Goal: Information Seeking & Learning: Understand process/instructions

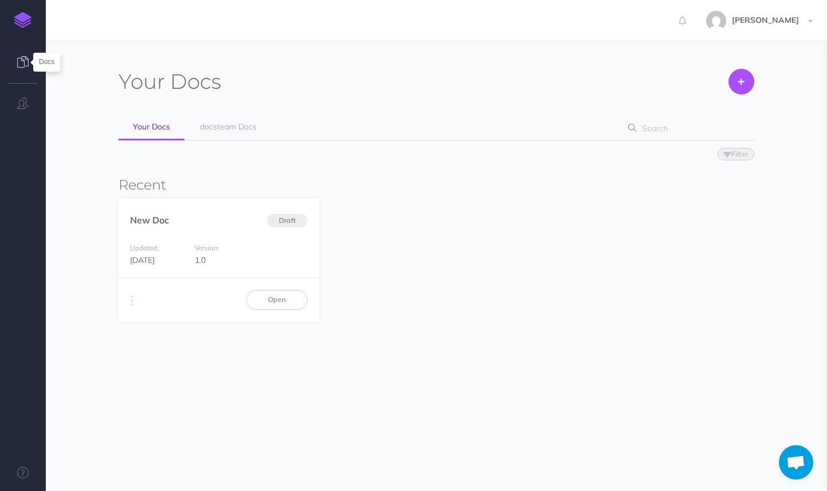
click at [23, 62] on icon at bounding box center [22, 61] width 11 height 11
click at [220, 126] on span "docsteam Docs" at bounding box center [228, 126] width 57 height 10
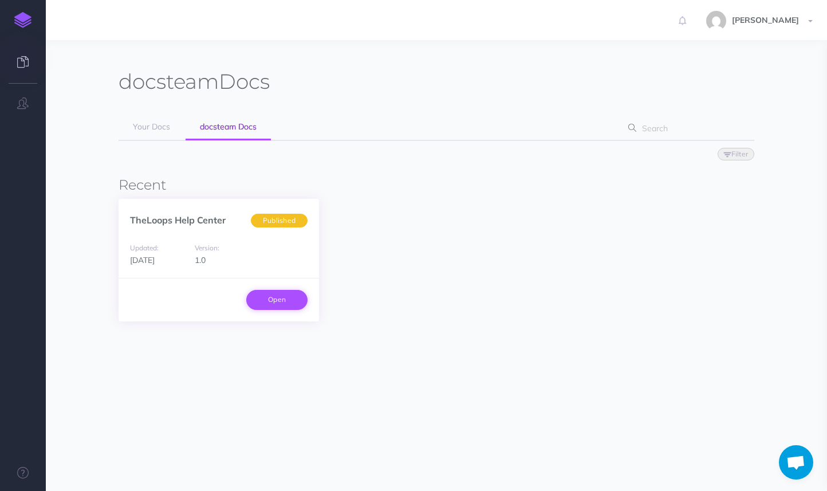
click at [286, 300] on link "Open" at bounding box center [276, 299] width 61 height 19
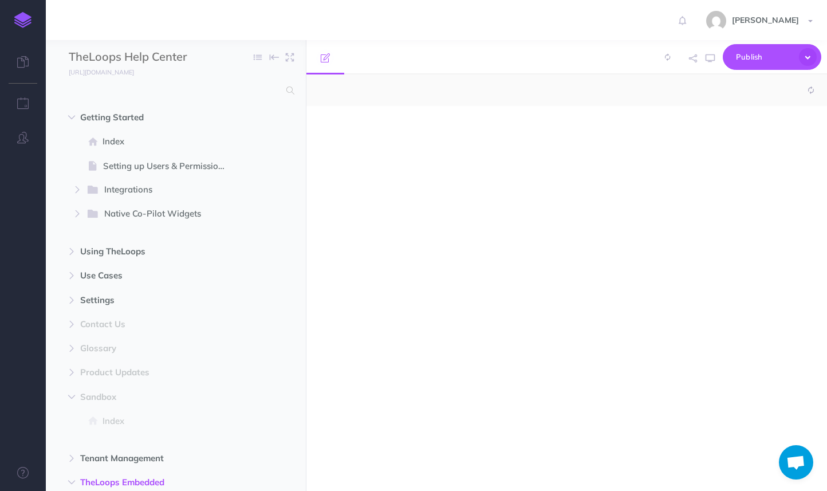
select select "null"
click at [117, 121] on span "Getting Started" at bounding box center [151, 118] width 143 height 14
click at [113, 140] on span "Index" at bounding box center [169, 142] width 135 height 14
select select "null"
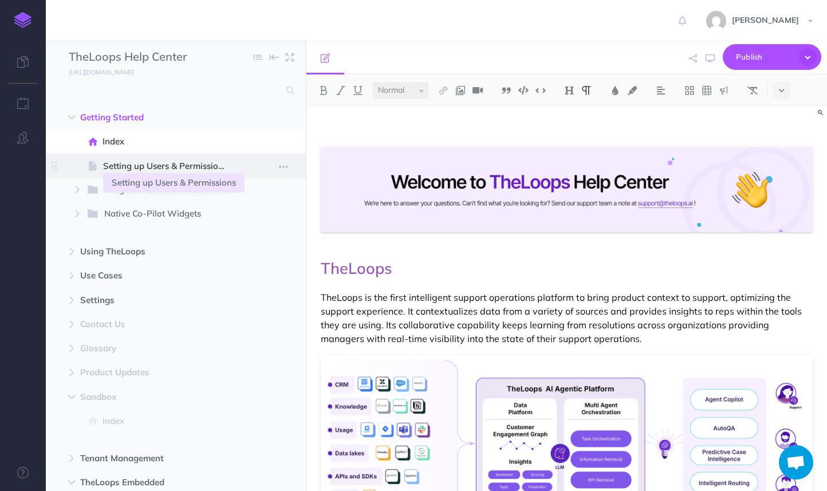
click at [113, 160] on span "Setting up Users & Permissions" at bounding box center [170, 166] width 134 height 14
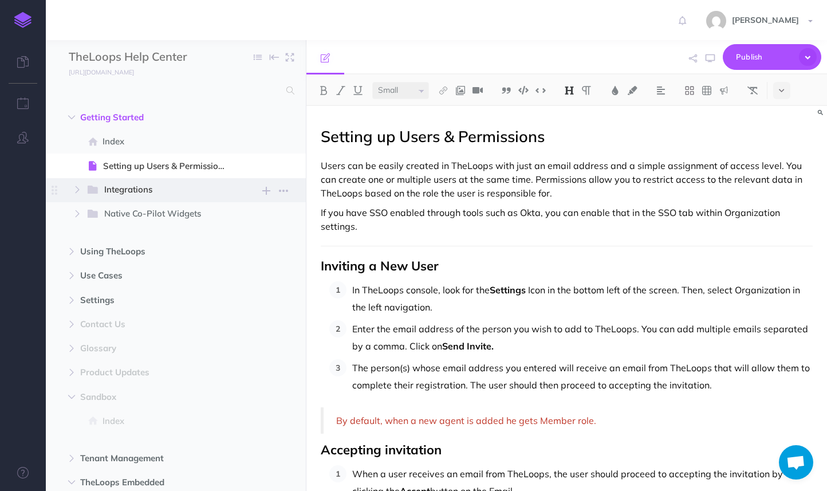
click at [112, 184] on span "Integrations" at bounding box center [162, 190] width 116 height 15
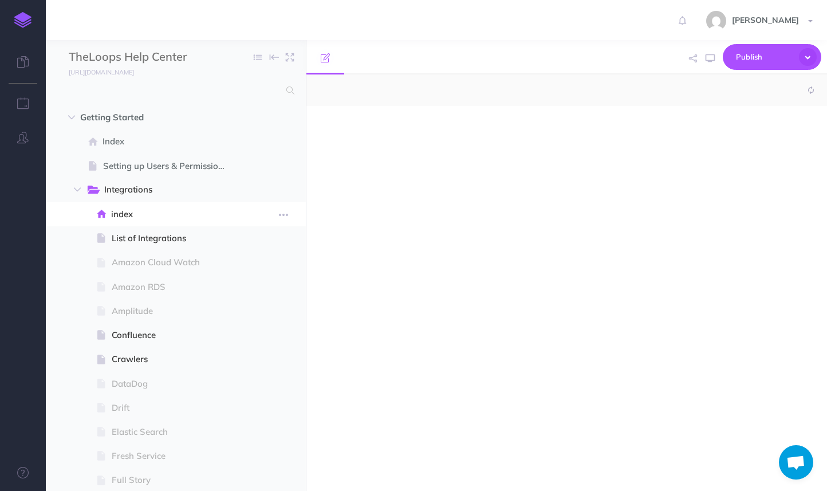
select select "null"
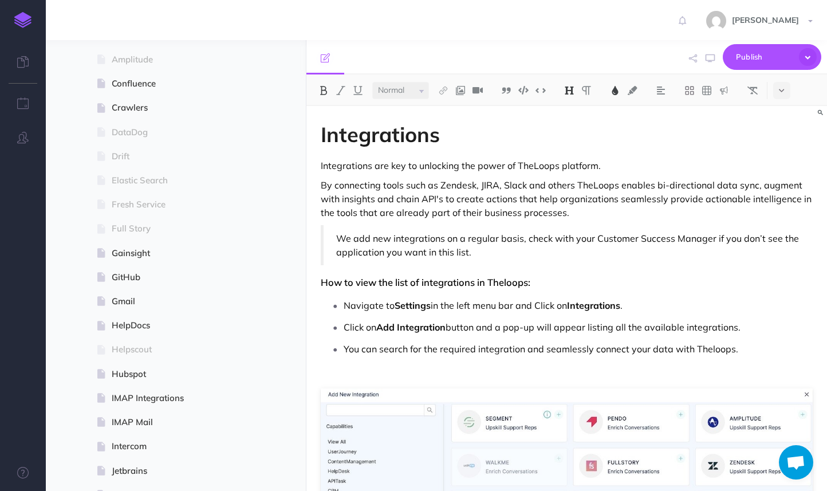
scroll to position [113, 0]
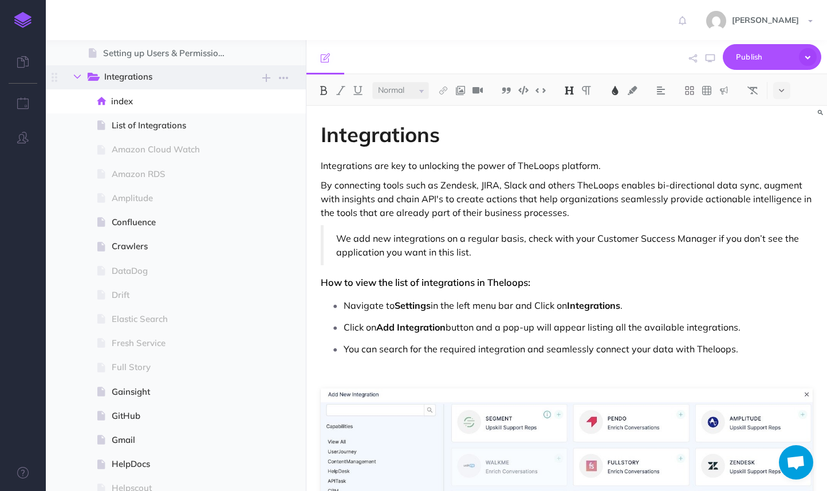
click at [75, 80] on button "button" at bounding box center [77, 77] width 21 height 14
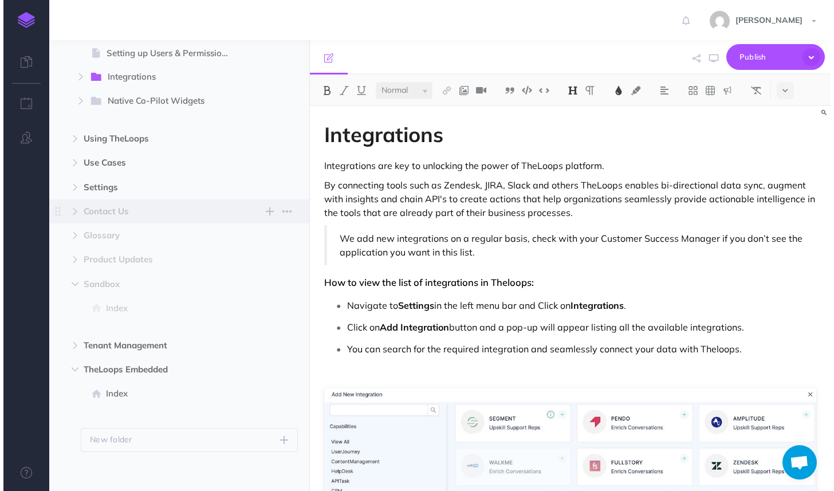
scroll to position [0, 0]
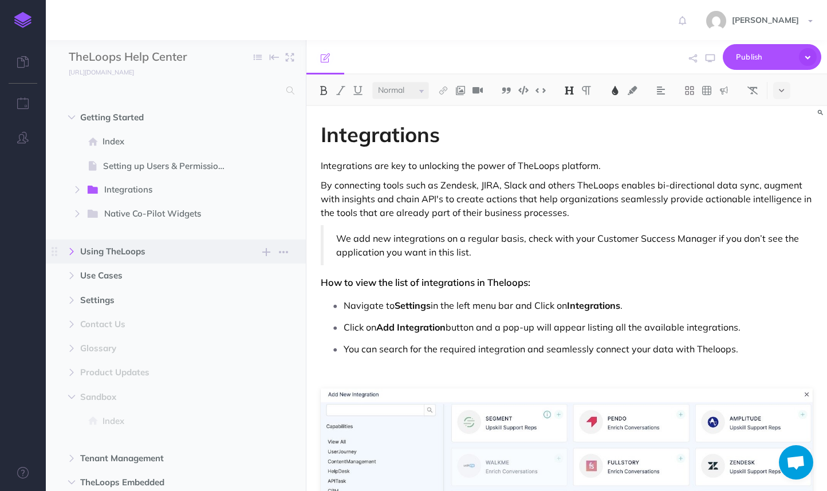
click at [73, 250] on icon "button" at bounding box center [71, 251] width 7 height 7
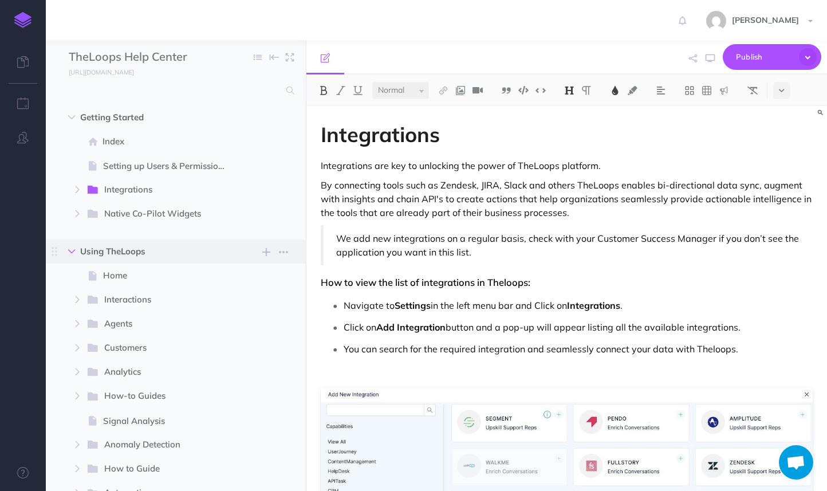
click at [73, 250] on icon "button" at bounding box center [71, 251] width 7 height 7
